Goal: Information Seeking & Learning: Learn about a topic

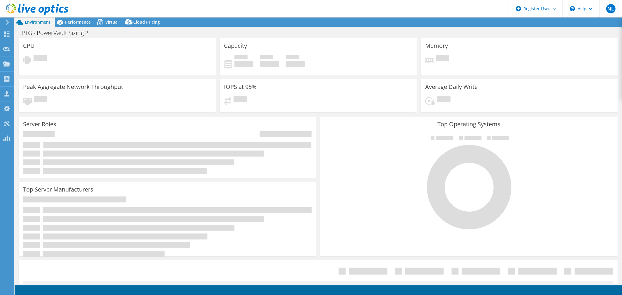
select select "USD"
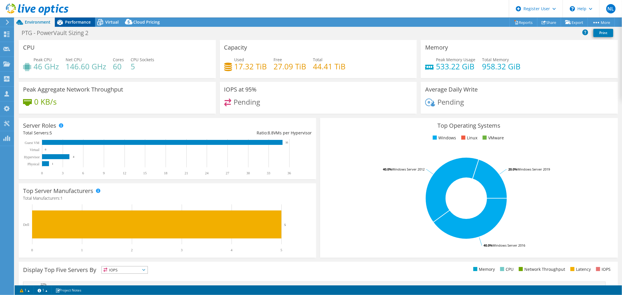
click at [72, 22] on span "Performance" at bounding box center [78, 22] width 26 height 6
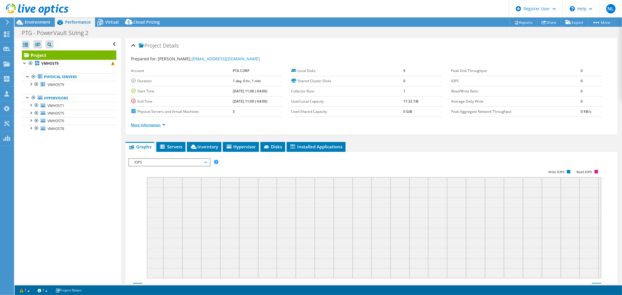
click at [164, 123] on link "More Information" at bounding box center [148, 125] width 34 height 5
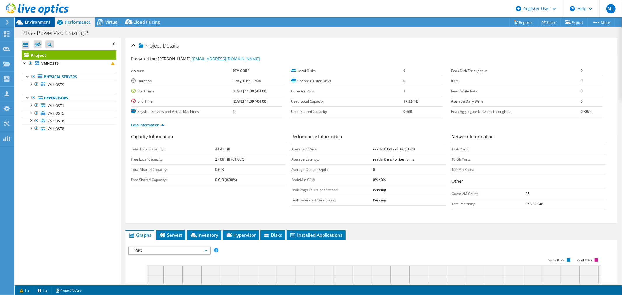
click at [45, 21] on span "Environment" at bounding box center [38, 22] width 26 height 6
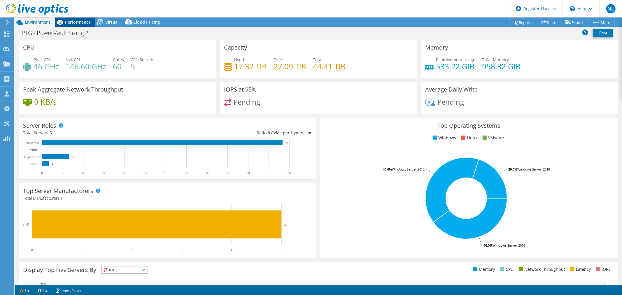
click at [85, 20] on span "Performance" at bounding box center [78, 22] width 26 height 6
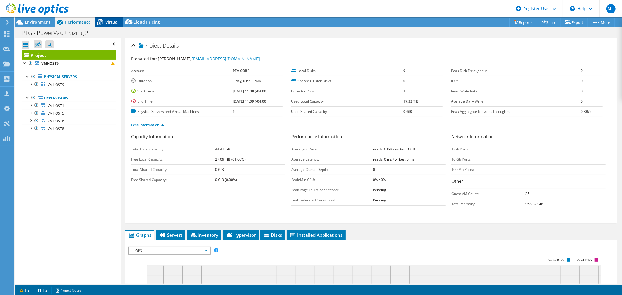
click at [107, 24] on span "Virtual" at bounding box center [111, 22] width 13 height 6
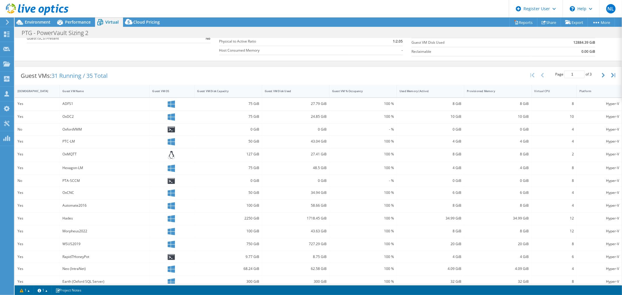
scroll to position [95, 0]
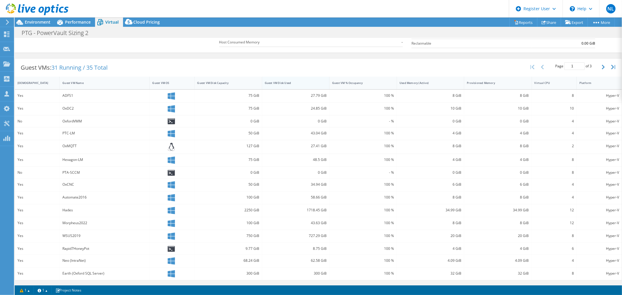
click at [286, 81] on div "Guest VM Disk Used" at bounding box center [292, 83] width 55 height 4
click at [314, 83] on div "Guest VM Disk Used" at bounding box center [292, 83] width 55 height 4
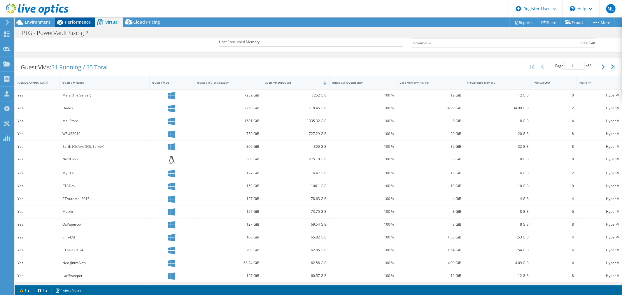
click at [80, 21] on span "Performance" at bounding box center [78, 22] width 26 height 6
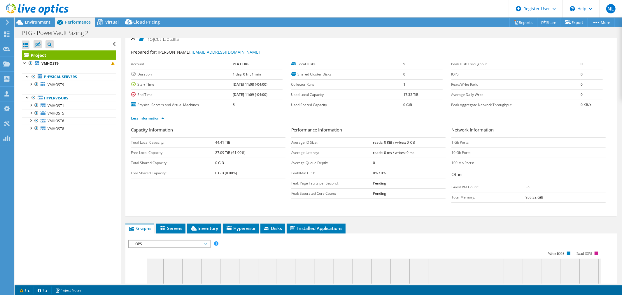
scroll to position [0, 0]
